Goal: Find specific page/section: Find specific page/section

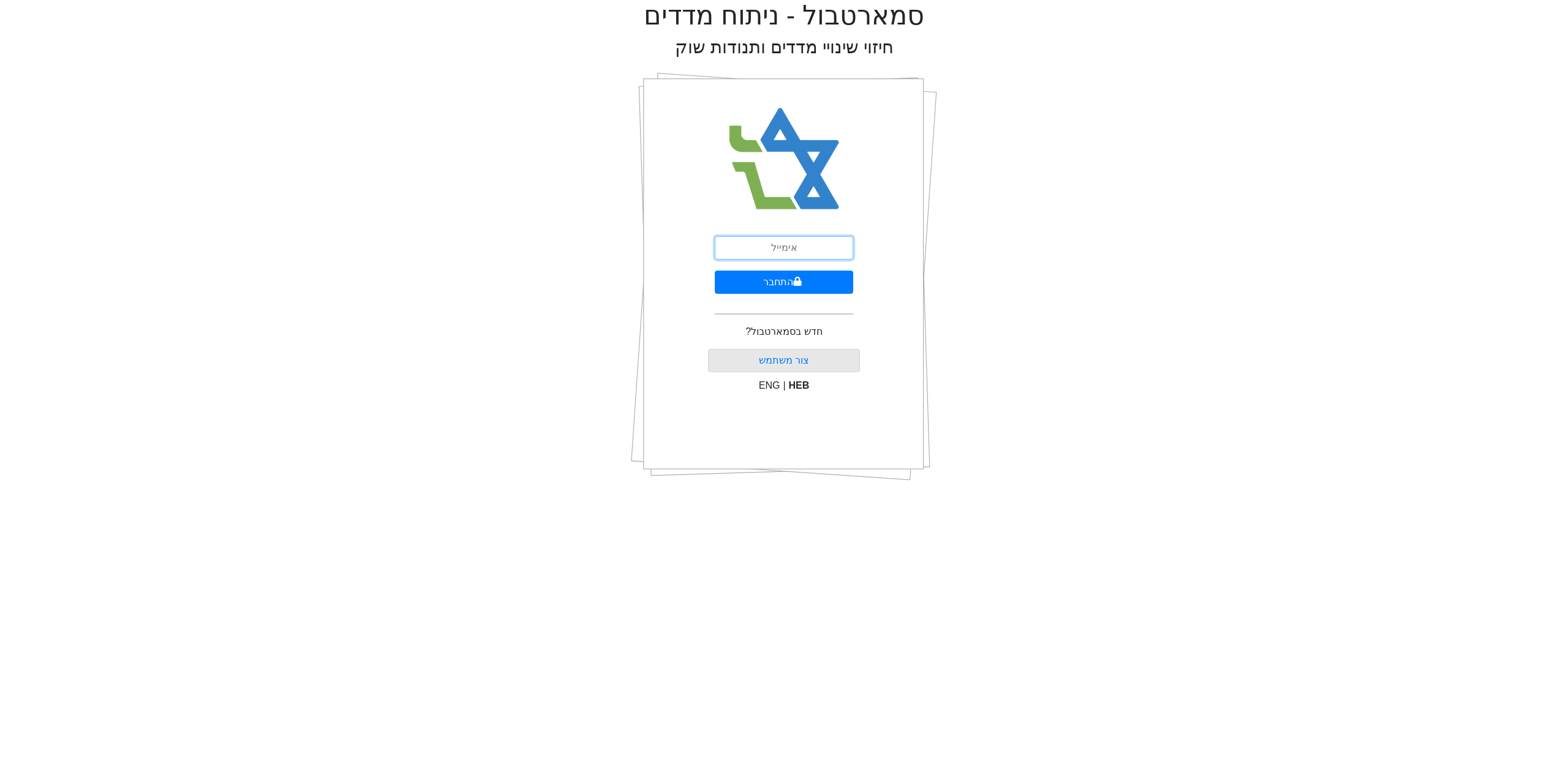
click at [734, 247] on input "email" at bounding box center [784, 248] width 139 height 23
type input "[EMAIL_ADDRESS][DOMAIN_NAME]"
click at [778, 287] on button "התחבר" at bounding box center [784, 282] width 139 height 23
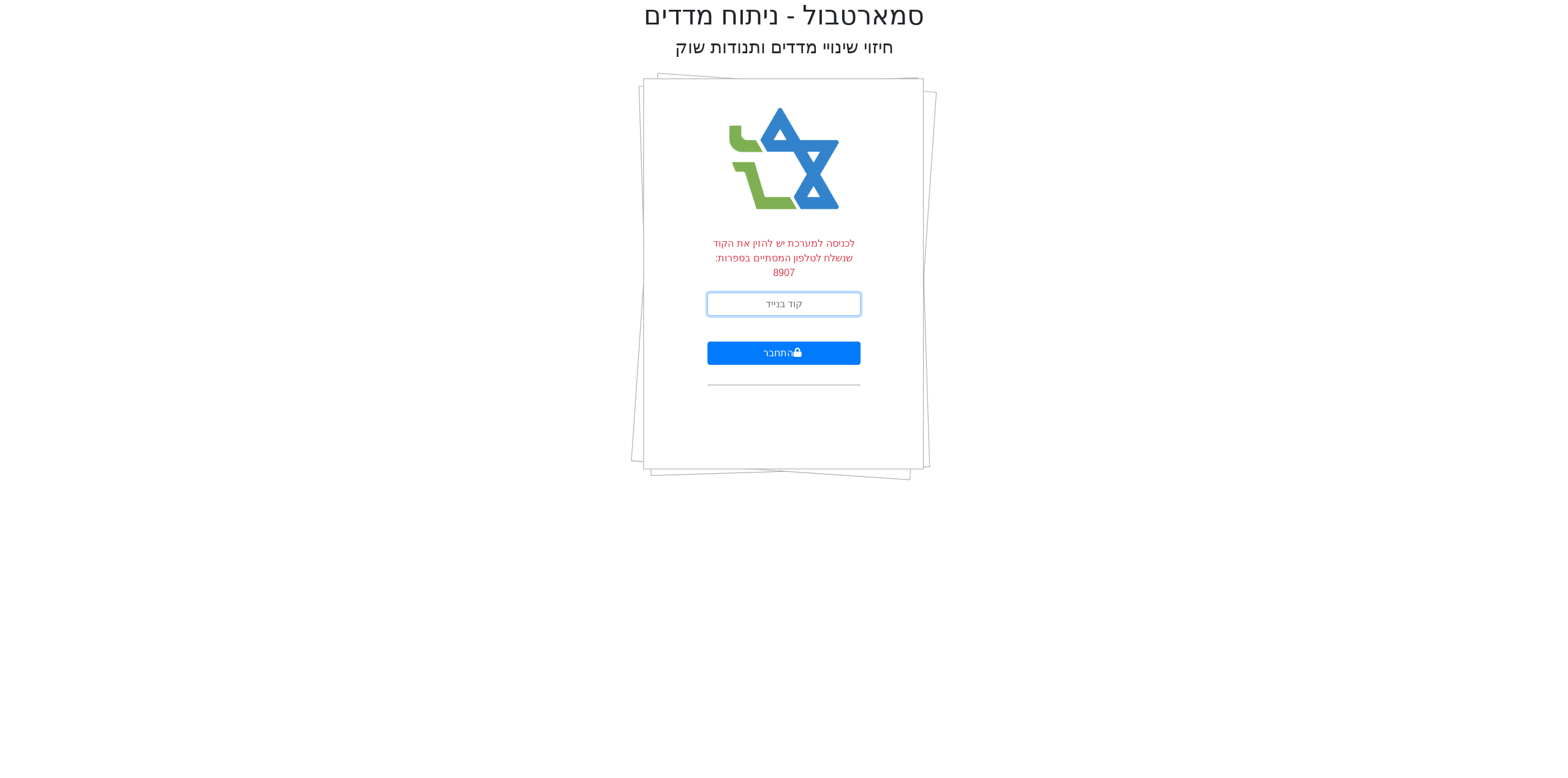
click at [815, 293] on input "text" at bounding box center [784, 304] width 153 height 23
type input "208992"
click at [707, 341] on button "התחבר" at bounding box center [784, 353] width 153 height 23
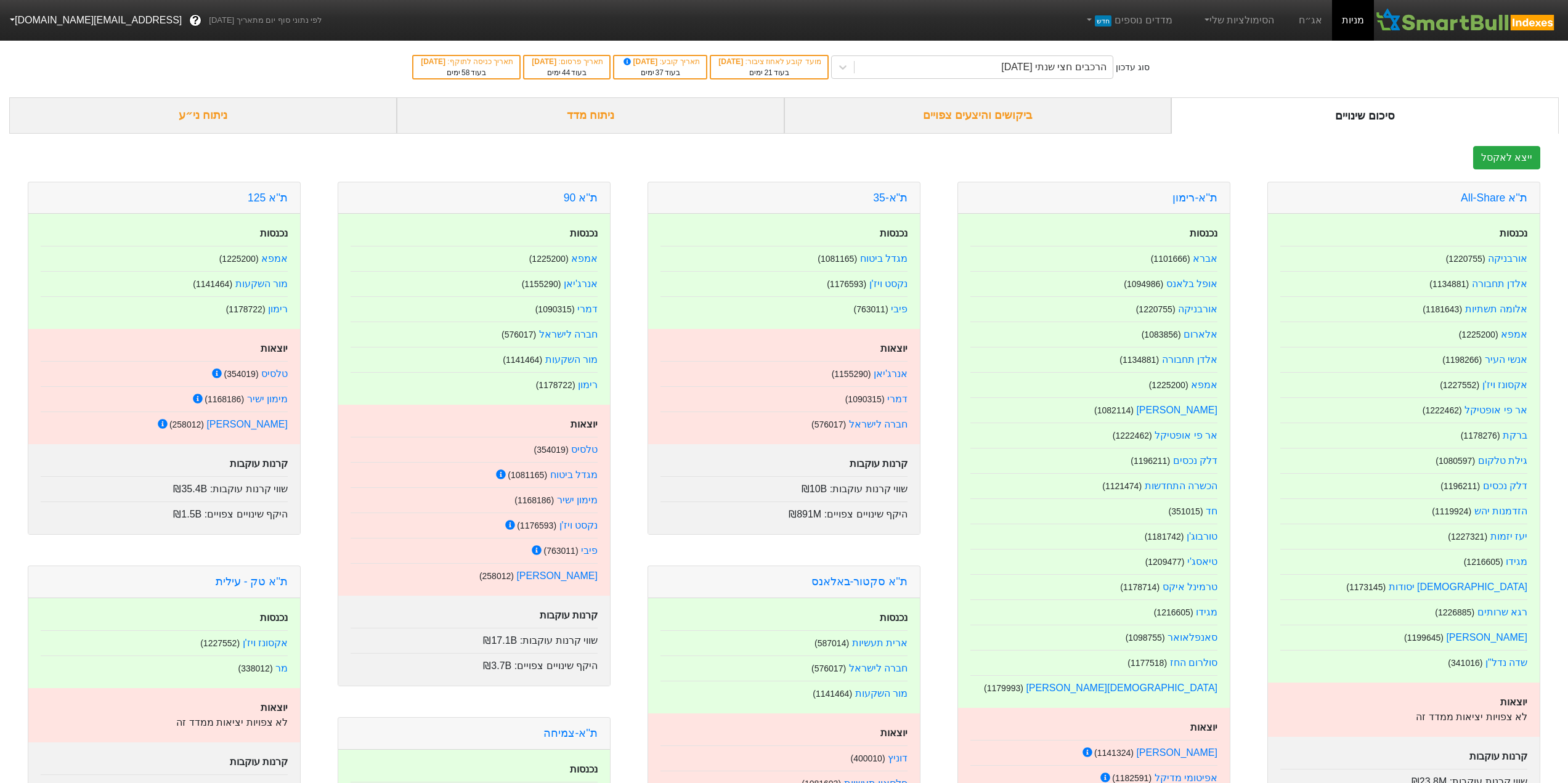
click at [570, 114] on div "ניתוח מדד" at bounding box center [590, 116] width 388 height 37
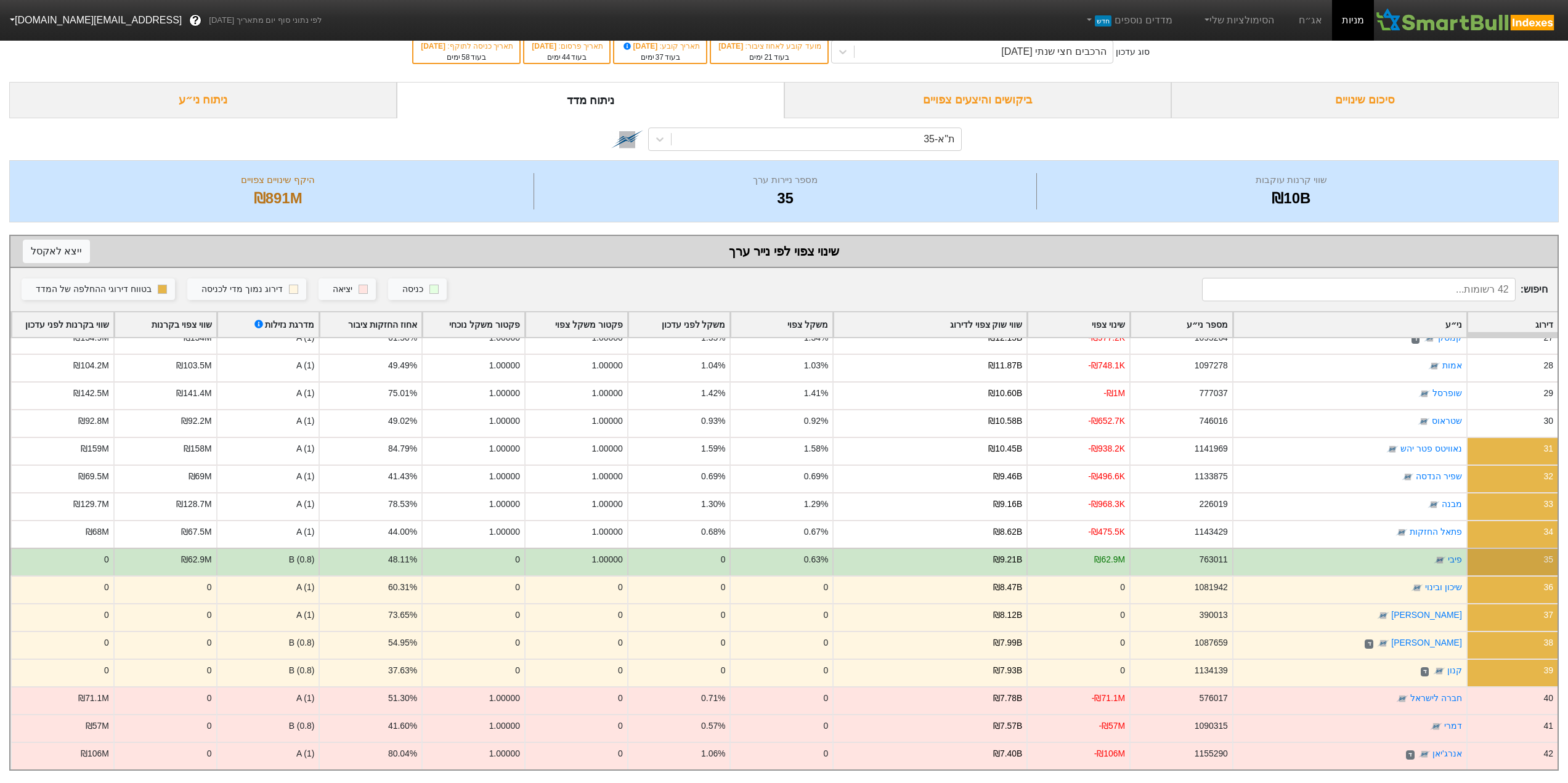
scroll to position [24, 0]
